Goal: Book appointment/travel/reservation

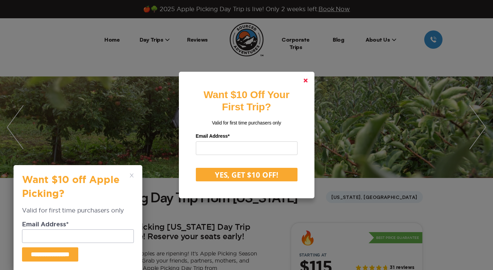
click at [307, 81] on polygon at bounding box center [305, 81] width 4 height 4
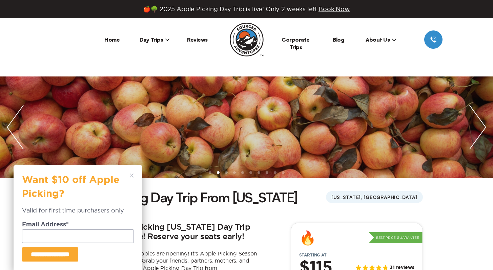
click at [133, 174] on icon at bounding box center [132, 176] width 4 height 4
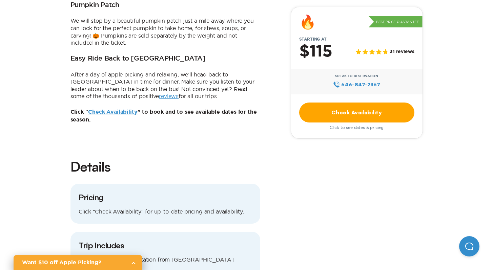
scroll to position [567, 0]
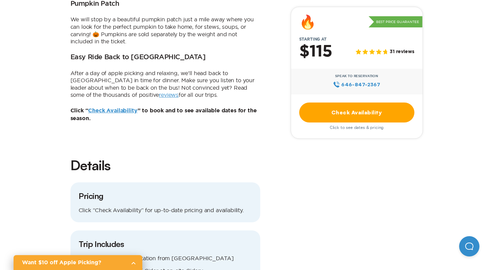
click at [131, 108] on link "Check Availability" at bounding box center [112, 110] width 49 height 5
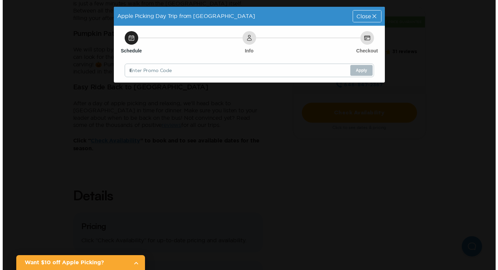
scroll to position [0, 0]
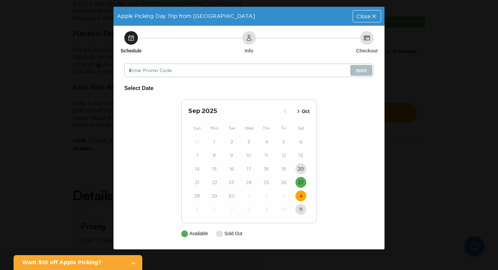
click at [301, 194] on time "4" at bounding box center [300, 196] width 3 height 7
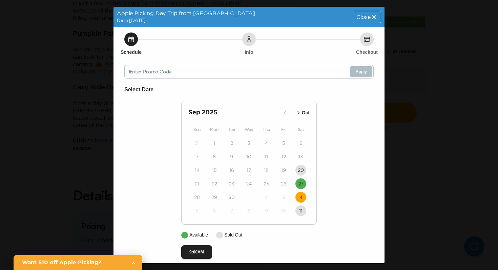
scroll to position [6, 0]
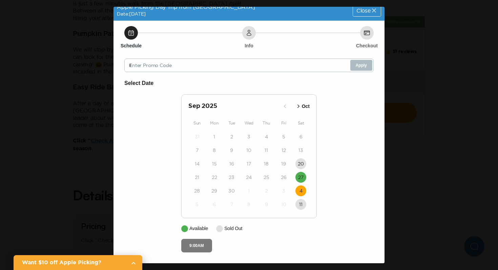
click at [197, 247] on button "9:00AM" at bounding box center [196, 246] width 31 height 14
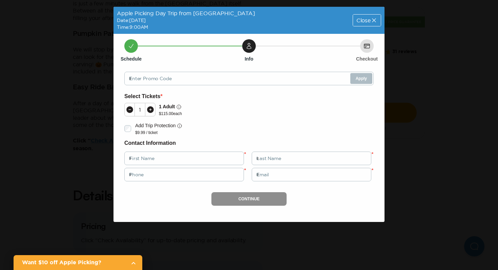
scroll to position [0, 0]
click at [371, 22] on icon at bounding box center [373, 20] width 7 height 7
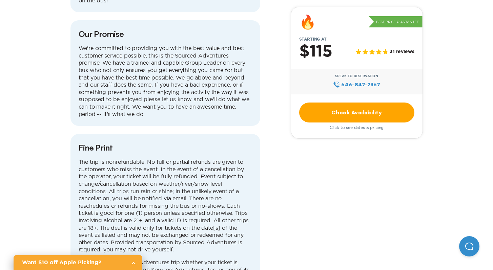
scroll to position [1967, 0]
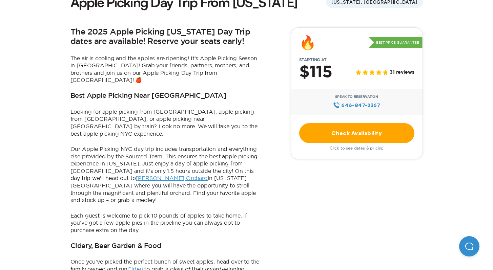
scroll to position [196, 0]
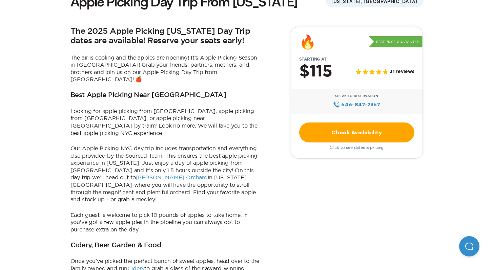
click at [135, 174] on link "[PERSON_NAME] Orchard" at bounding box center [171, 177] width 72 height 6
